Goal: Find specific page/section: Find specific page/section

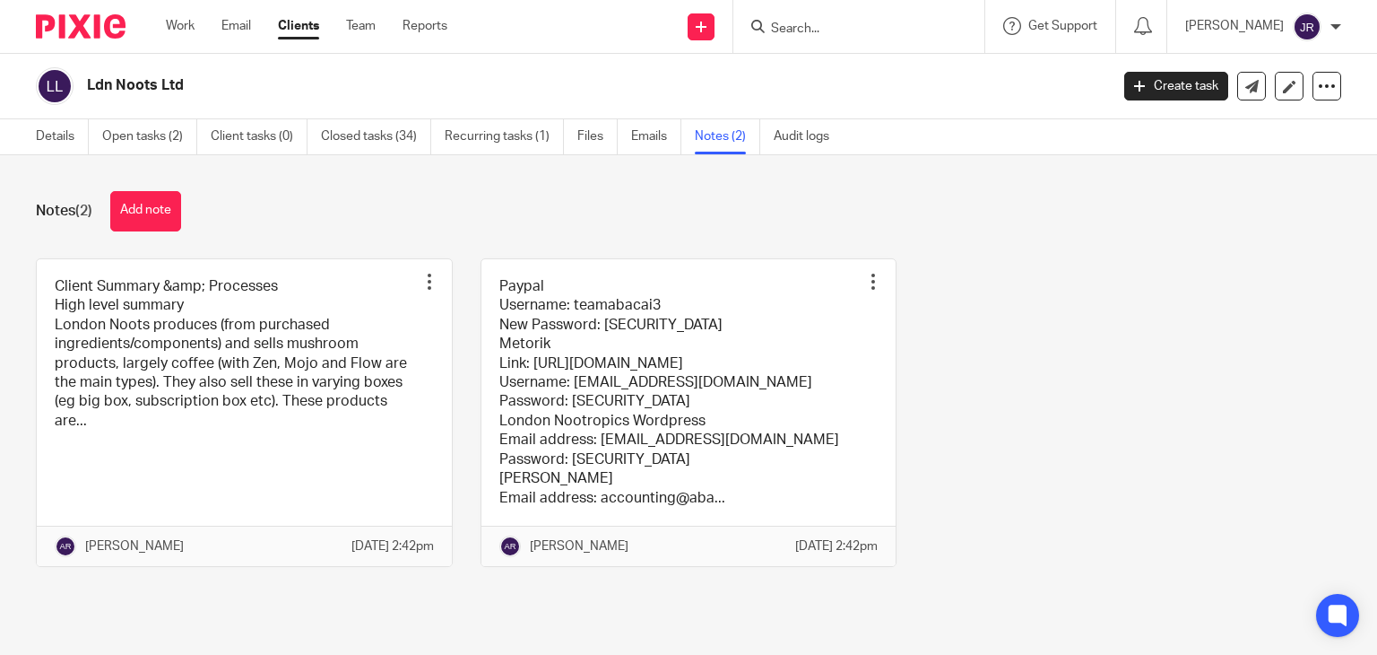
click at [802, 32] on input "Search" at bounding box center [849, 30] width 161 height 16
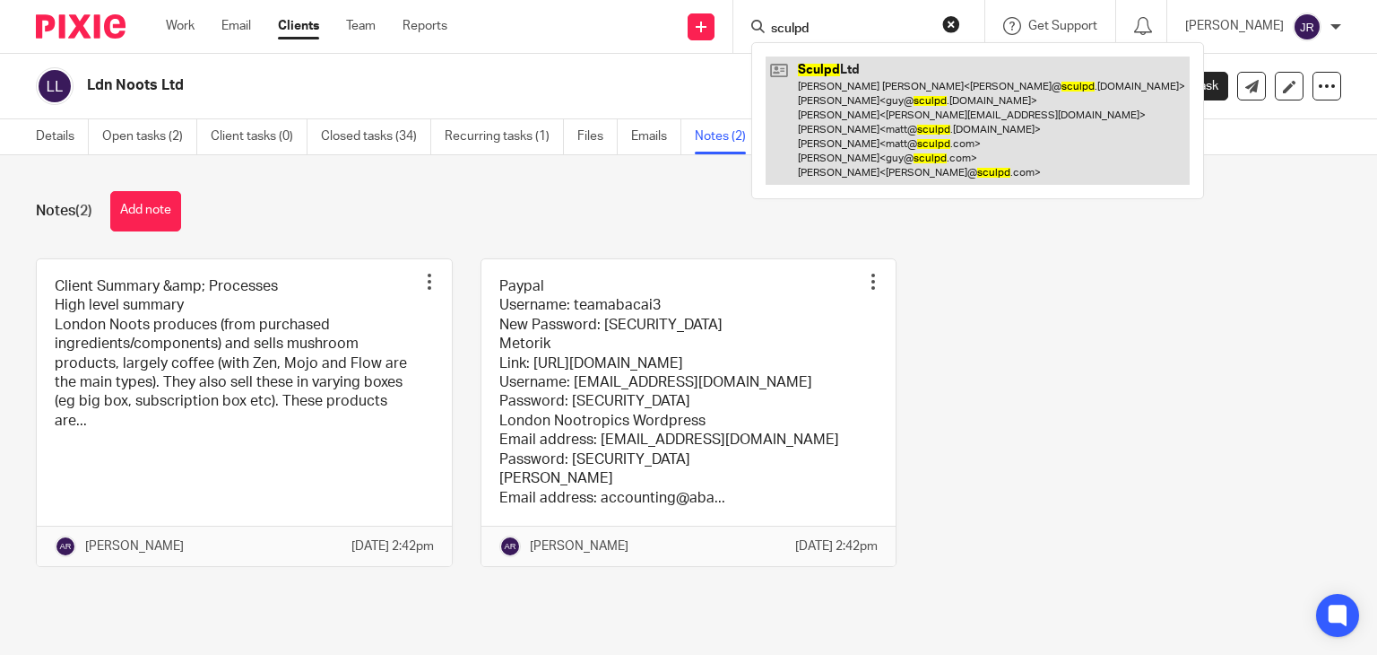
type input "sculpd"
click at [902, 146] on link at bounding box center [978, 120] width 424 height 128
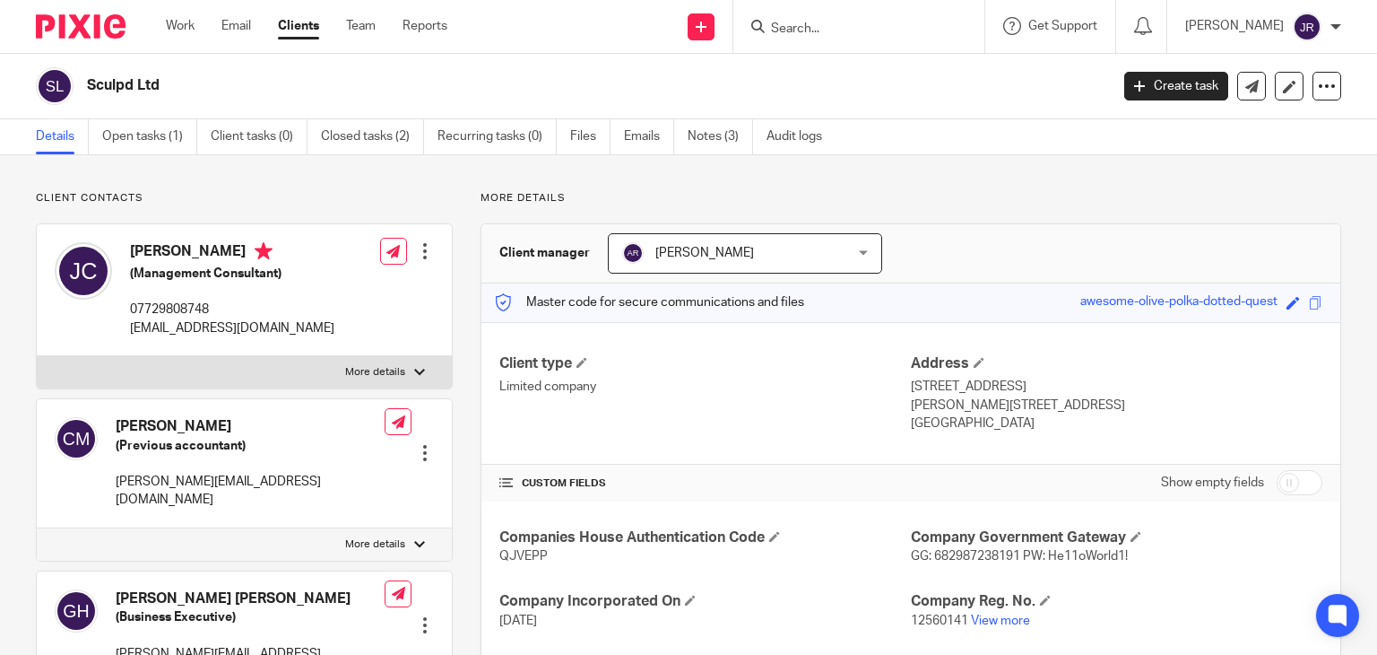
click at [829, 20] on form at bounding box center [864, 26] width 191 height 22
click at [711, 132] on link "Notes (3)" at bounding box center [720, 136] width 65 height 35
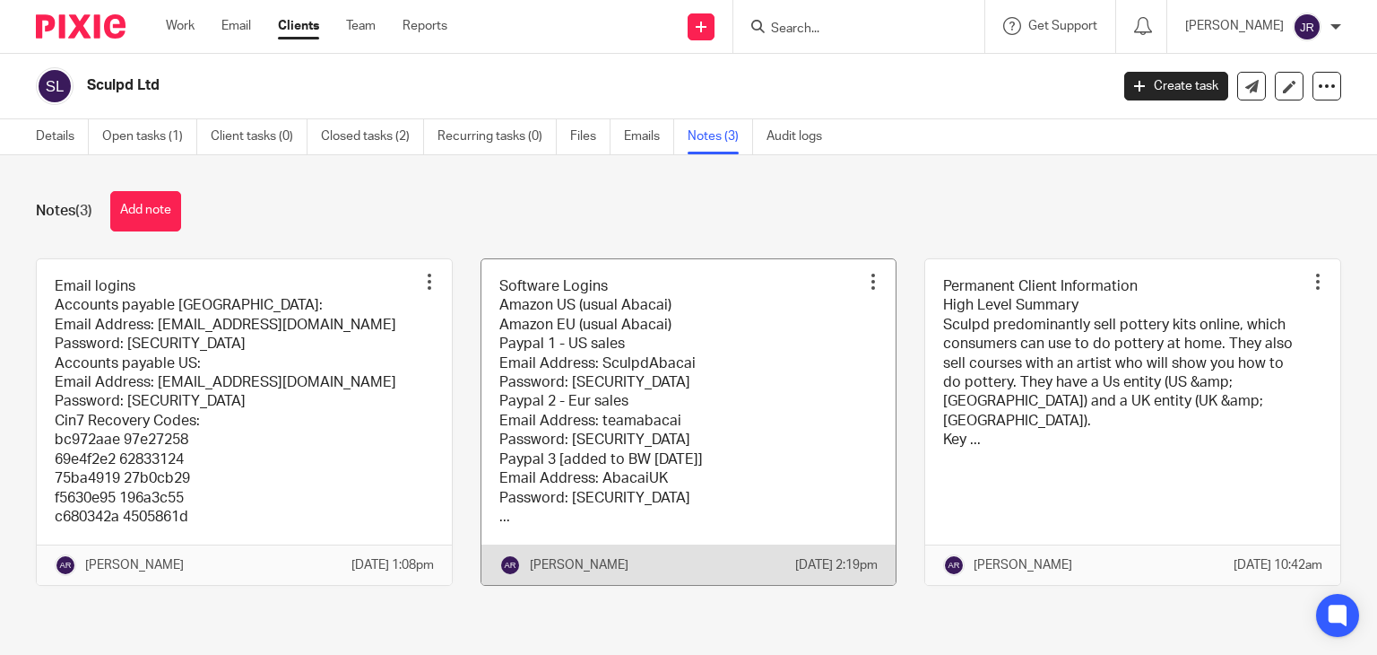
click at [671, 430] on link at bounding box center [689, 422] width 415 height 326
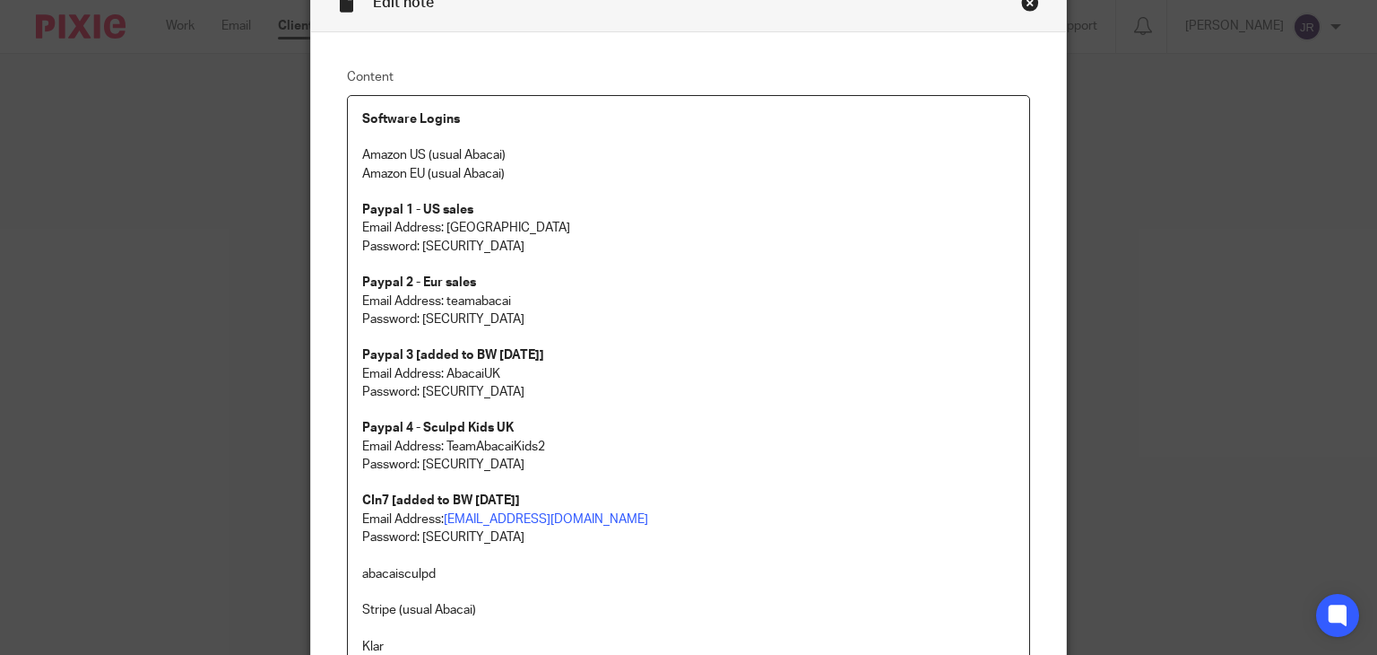
scroll to position [57, 0]
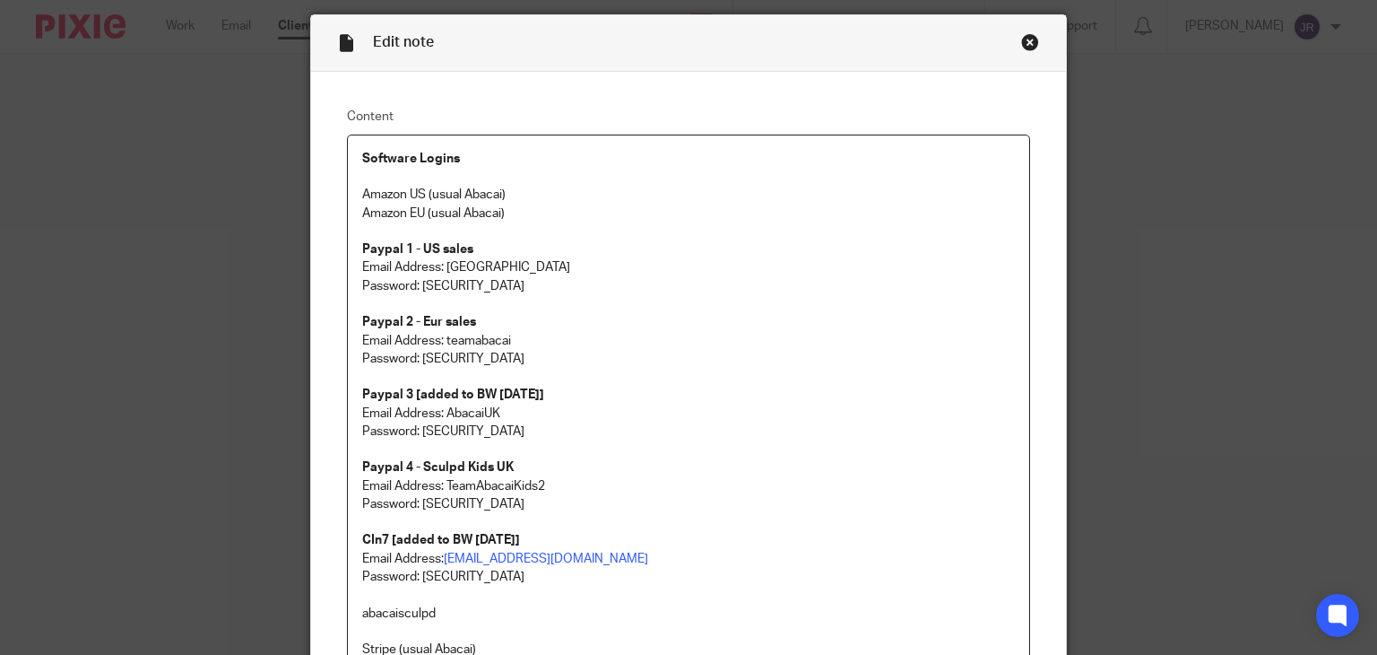
click at [1022, 41] on div "Close this dialog window" at bounding box center [1030, 42] width 18 height 18
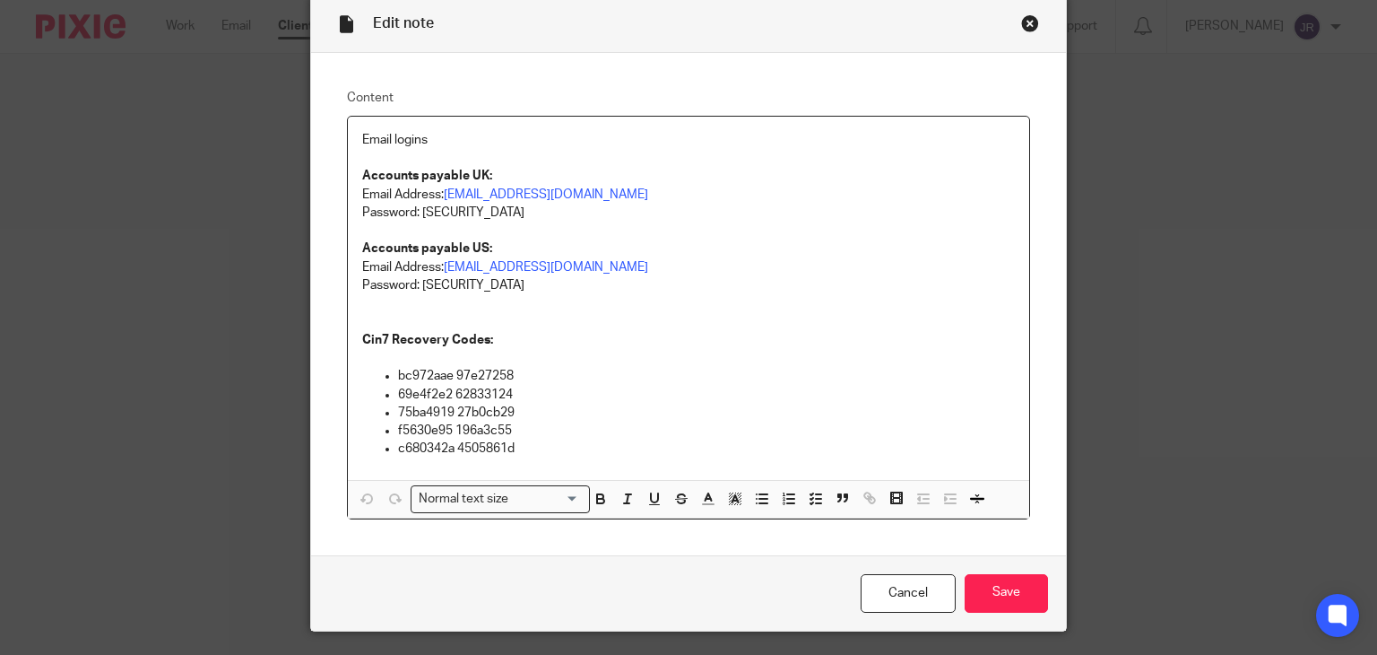
scroll to position [32, 0]
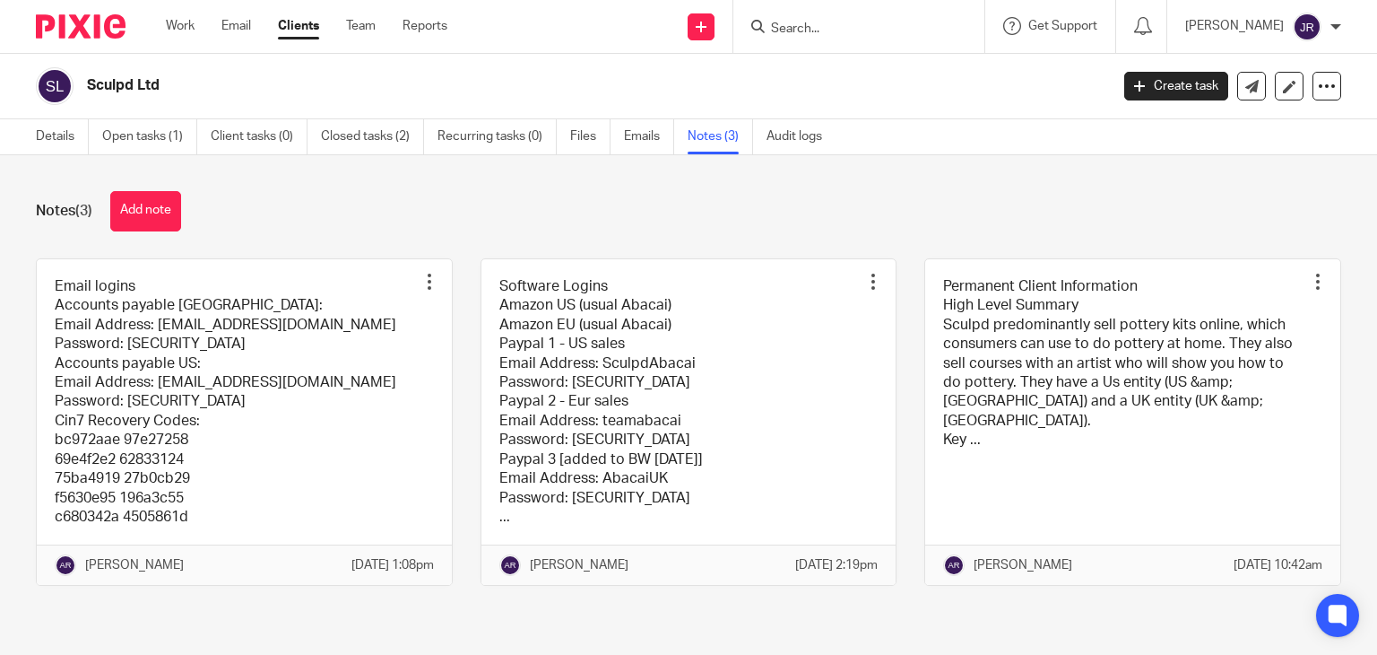
click at [1058, 366] on link at bounding box center [1132, 422] width 415 height 326
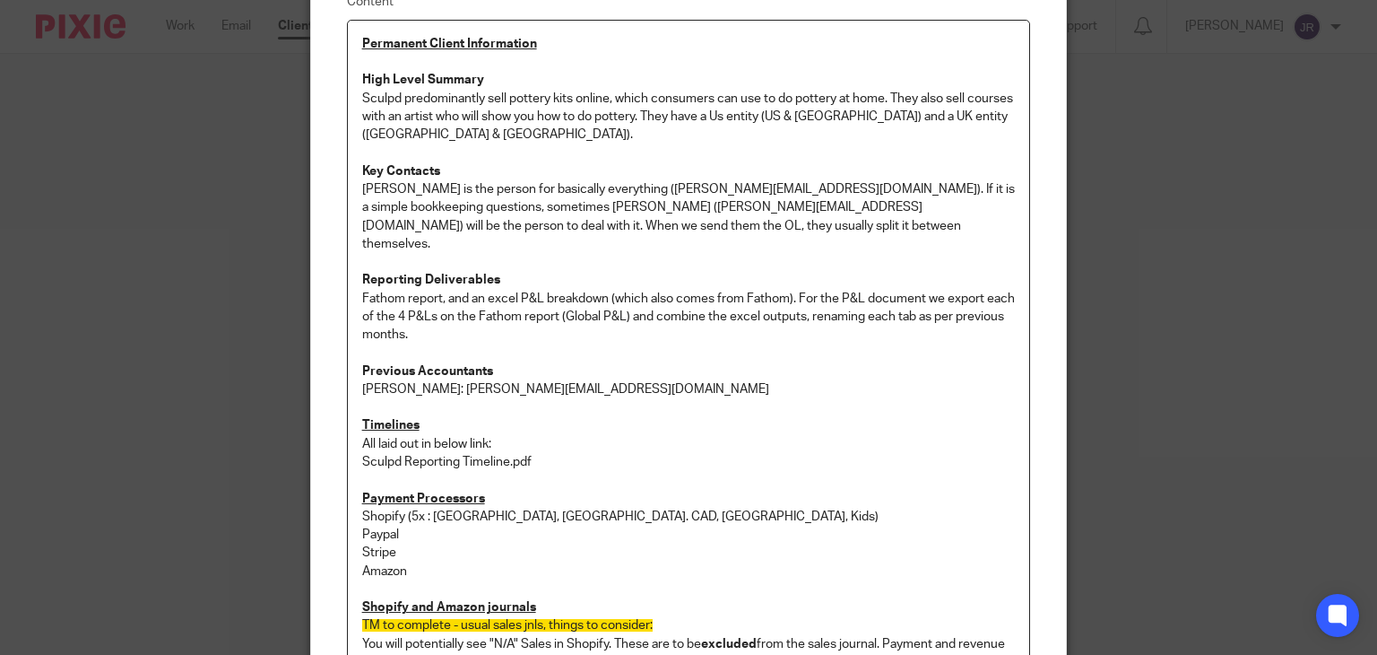
scroll to position [140, 0]
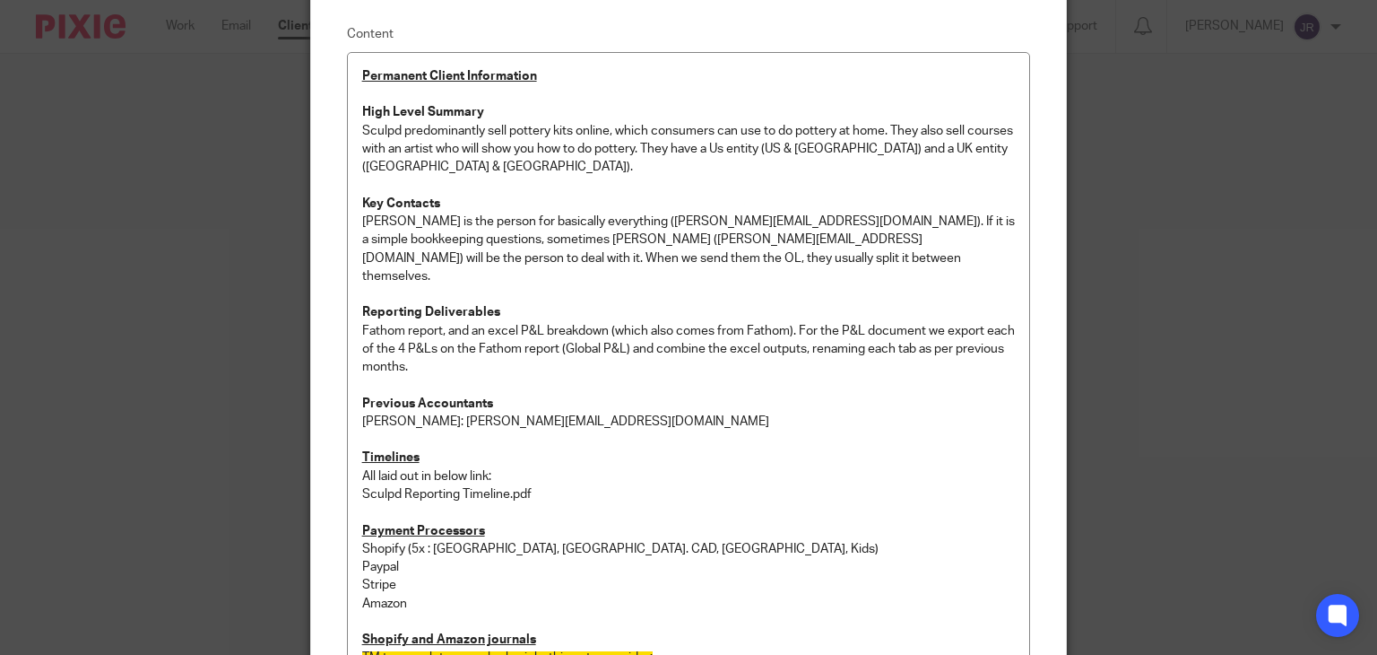
drag, startPoint x: 1154, startPoint y: 302, endPoint x: 1130, endPoint y: 277, distance: 34.9
click at [1155, 303] on div "Edit note Content Permanent Client Information High Level Summary Sculpd predom…" at bounding box center [688, 327] width 1377 height 655
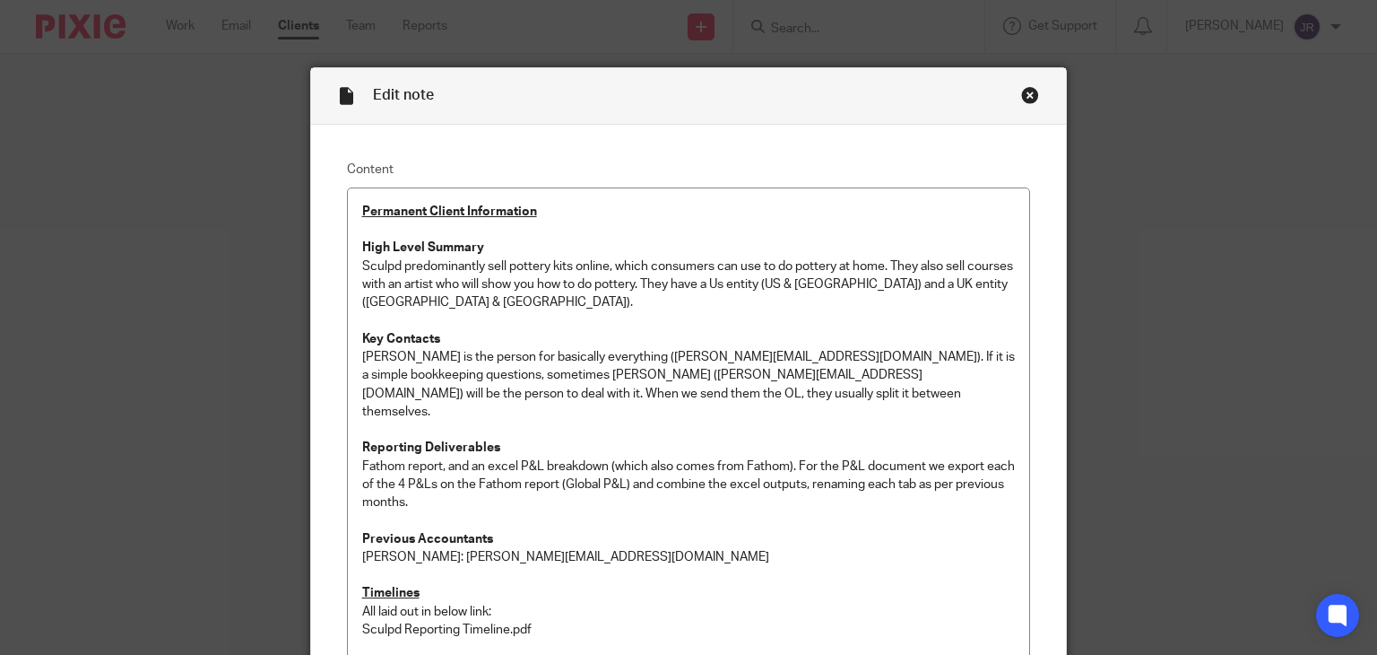
scroll to position [0, 0]
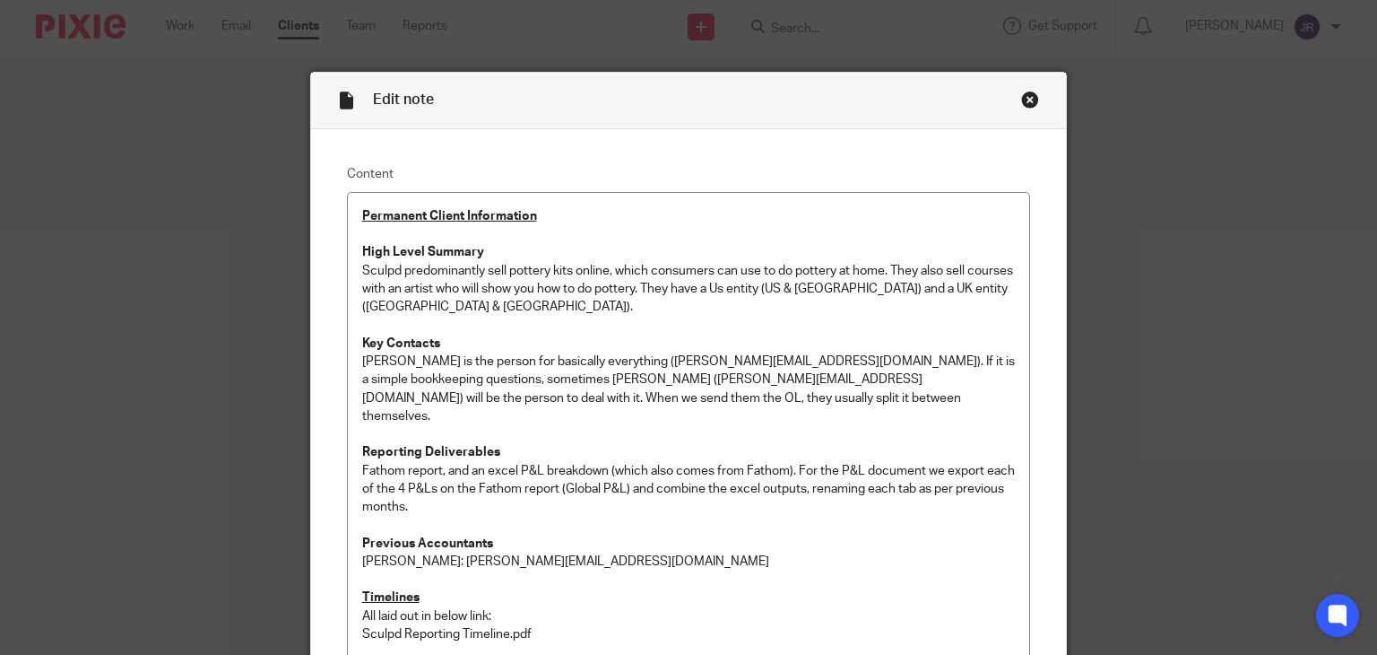
click at [1024, 100] on div "Close this dialog window" at bounding box center [1030, 100] width 18 height 18
